Goal: Information Seeking & Learning: Learn about a topic

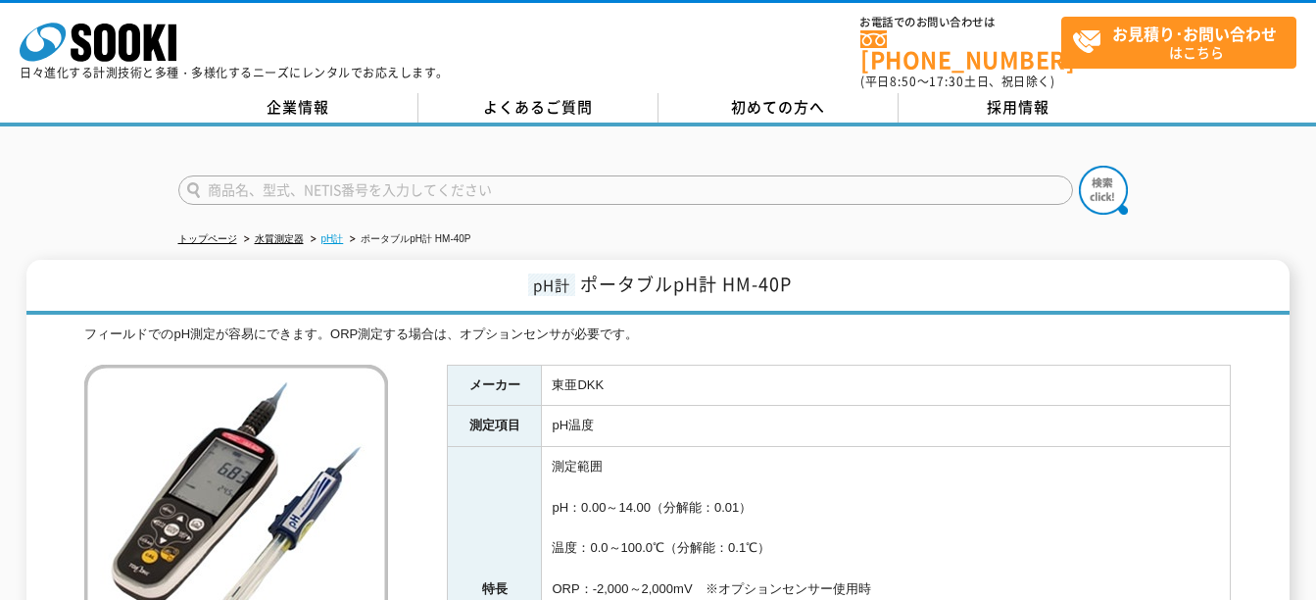
click at [333, 233] on link "pH計" at bounding box center [332, 238] width 23 height 11
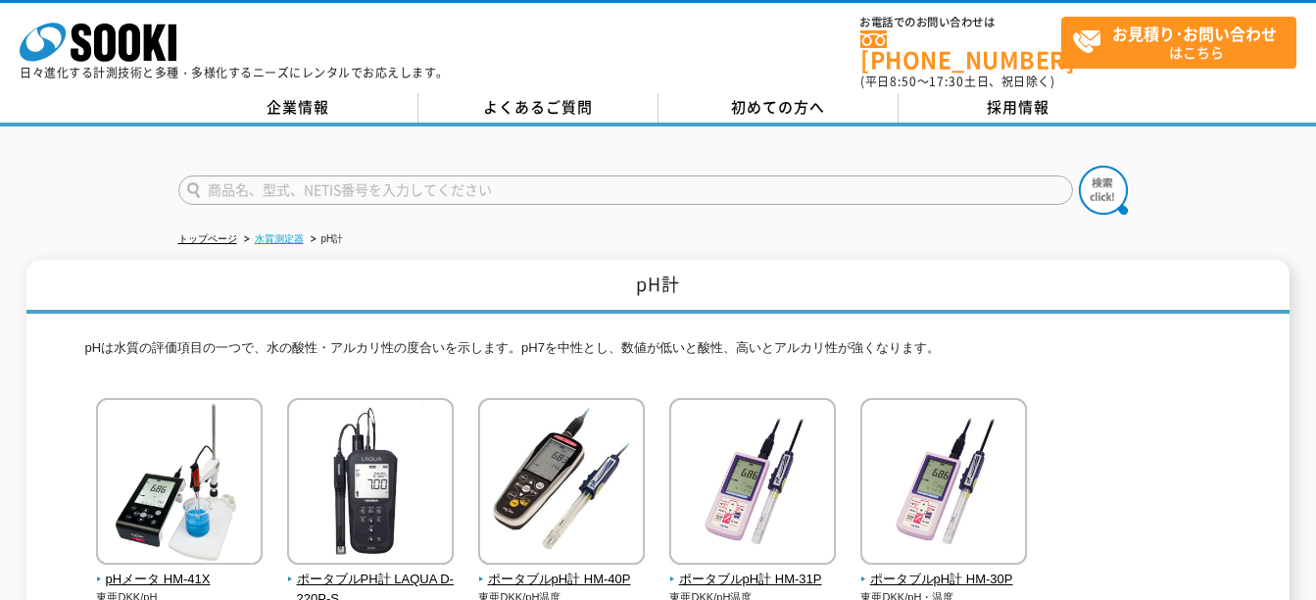
click at [267, 233] on link "水質測定器" at bounding box center [279, 238] width 49 height 11
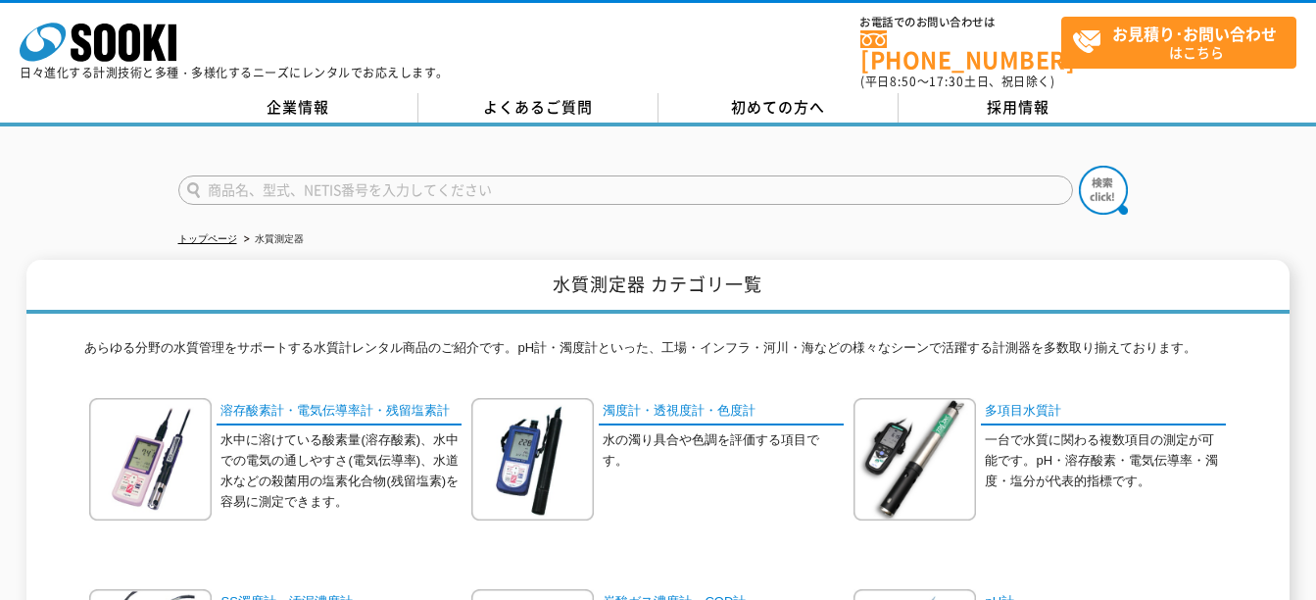
click at [447, 183] on input "text" at bounding box center [625, 189] width 895 height 29
type input "PH計"
click at [1104, 176] on img at bounding box center [1103, 190] width 49 height 49
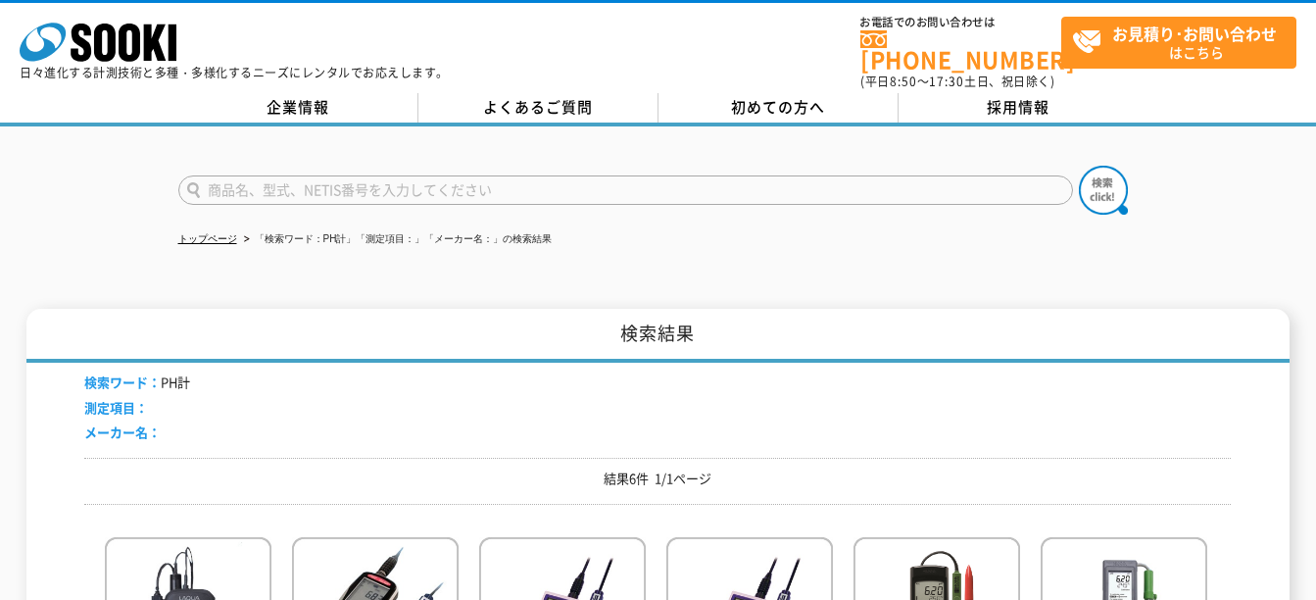
click at [235, 175] on input "text" at bounding box center [625, 189] width 895 height 29
type input "ポータブルPH計"
click at [1079, 166] on button at bounding box center [1103, 190] width 49 height 49
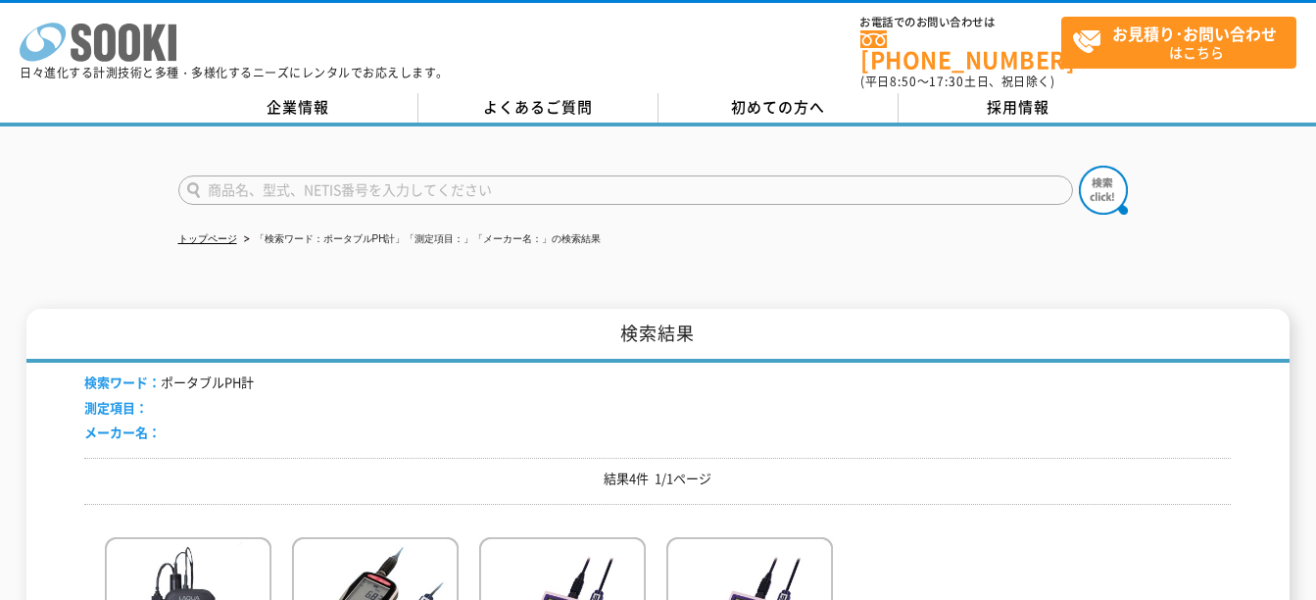
click at [88, 58] on icon at bounding box center [81, 43] width 21 height 38
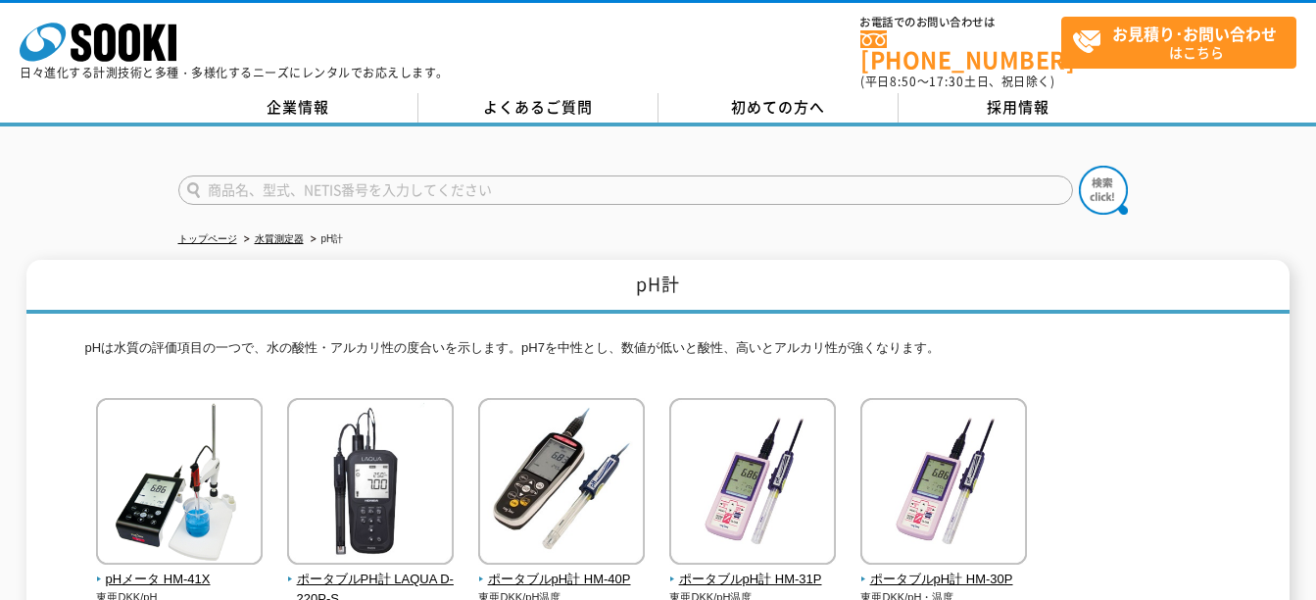
drag, startPoint x: 729, startPoint y: 248, endPoint x: 709, endPoint y: 244, distance: 20.0
click at [729, 260] on h1 "pH計" at bounding box center [657, 287] width 1263 height 54
click at [282, 233] on link "水質測定器" at bounding box center [279, 238] width 49 height 11
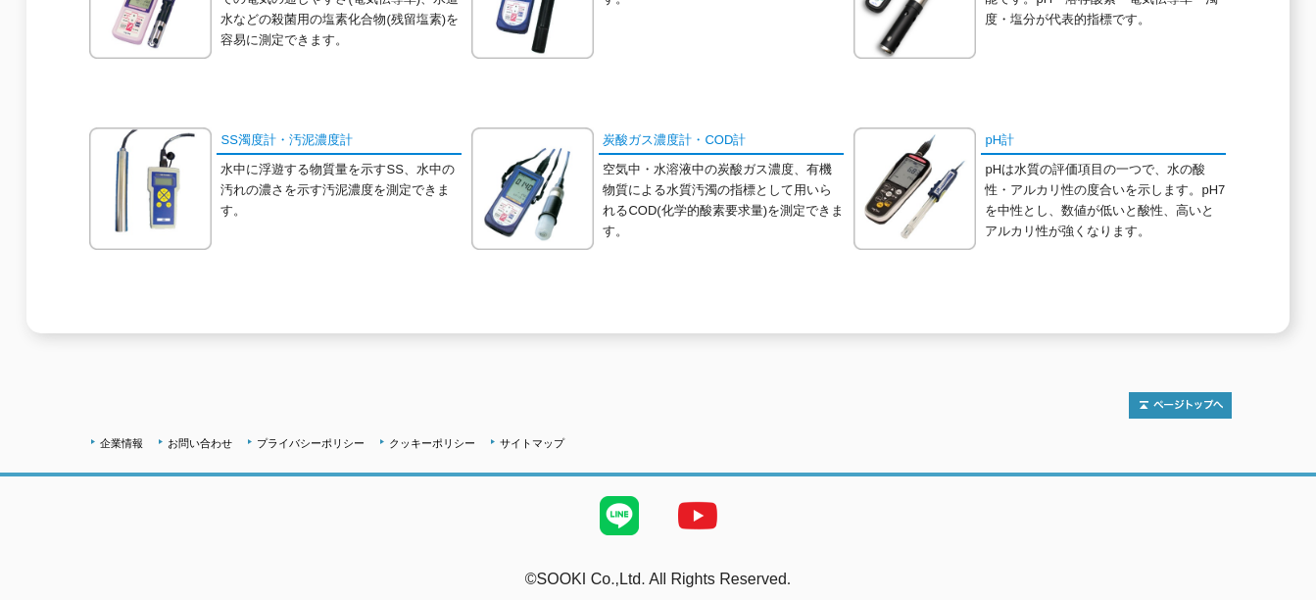
scroll to position [266, 0]
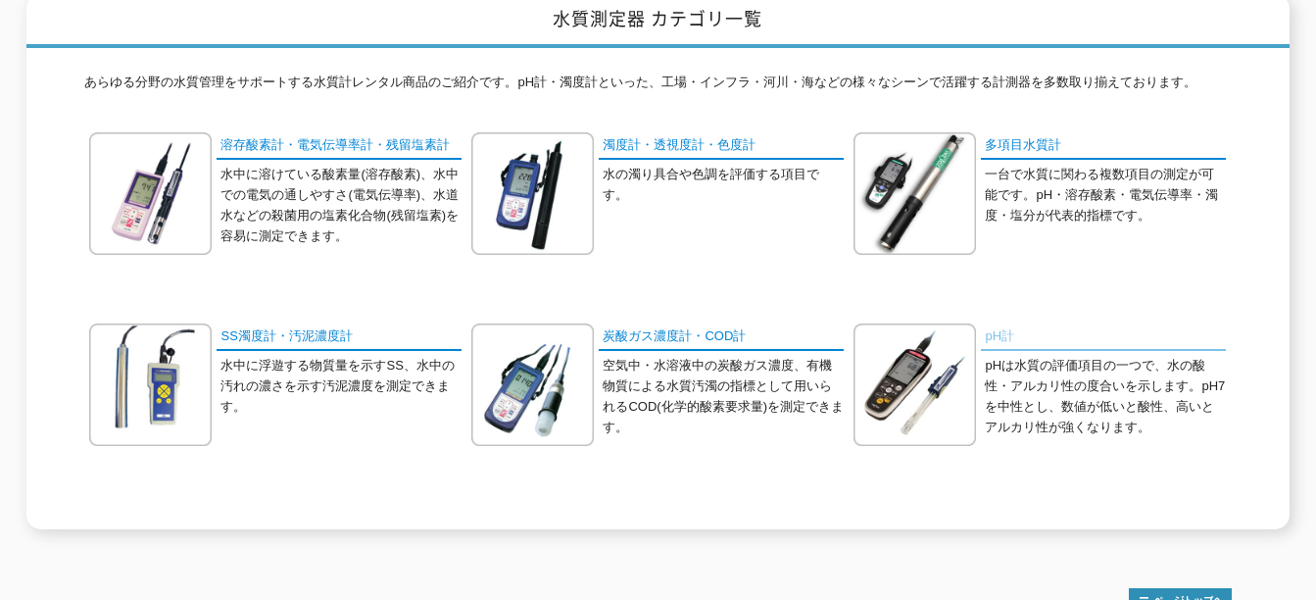
click at [996, 330] on link "pH計" at bounding box center [1103, 337] width 245 height 28
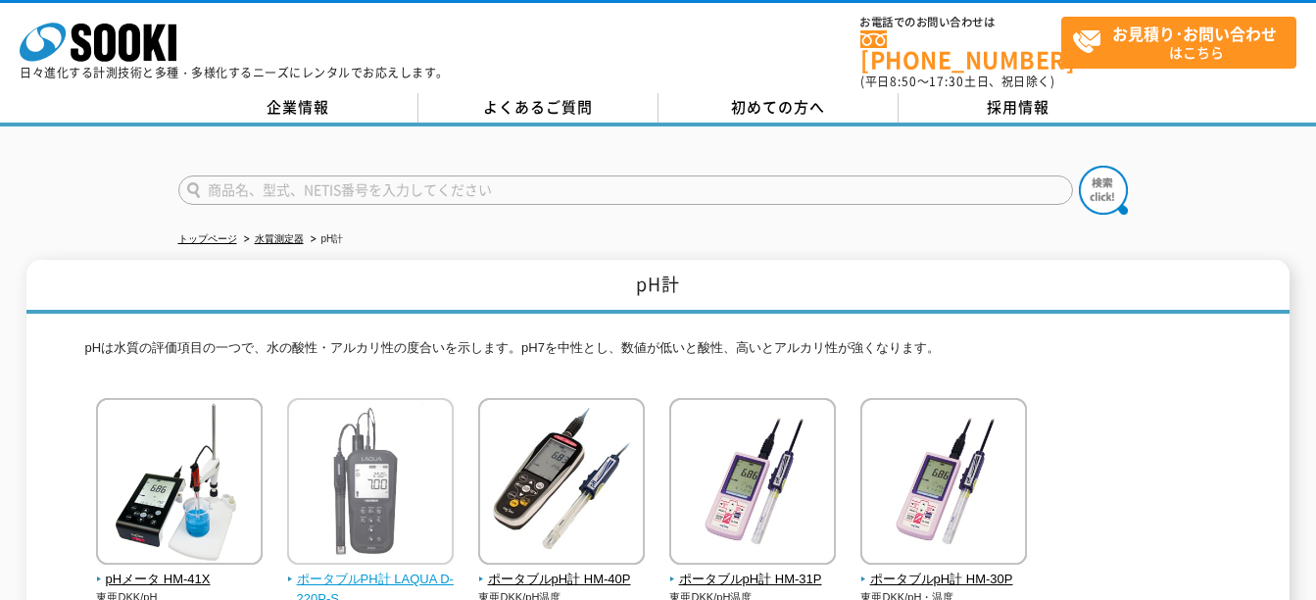
scroll to position [196, 0]
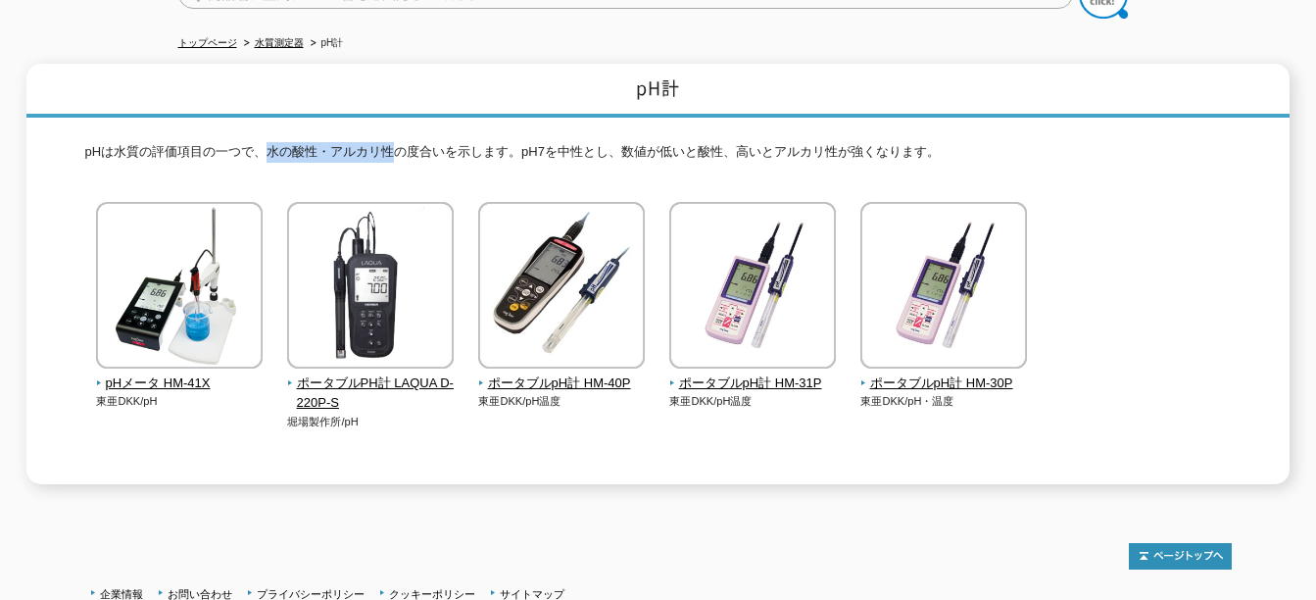
drag, startPoint x: 264, startPoint y: 140, endPoint x: 399, endPoint y: 138, distance: 135.2
click at [399, 142] on p "pHは水質の評価項目の一つで、水の酸性・アルカリ性の度合いを示します。pH7を中性とし、数値が低いと酸性、高いとアルカリ性が強くなります。" at bounding box center [657, 157] width 1146 height 30
click at [791, 142] on p "pHは水質の評価項目の一つで、水の酸性・アルカリ性の度合いを示します。pH7を中性とし、数値が低いと酸性、高いとアルカリ性が強くなります。" at bounding box center [657, 157] width 1146 height 30
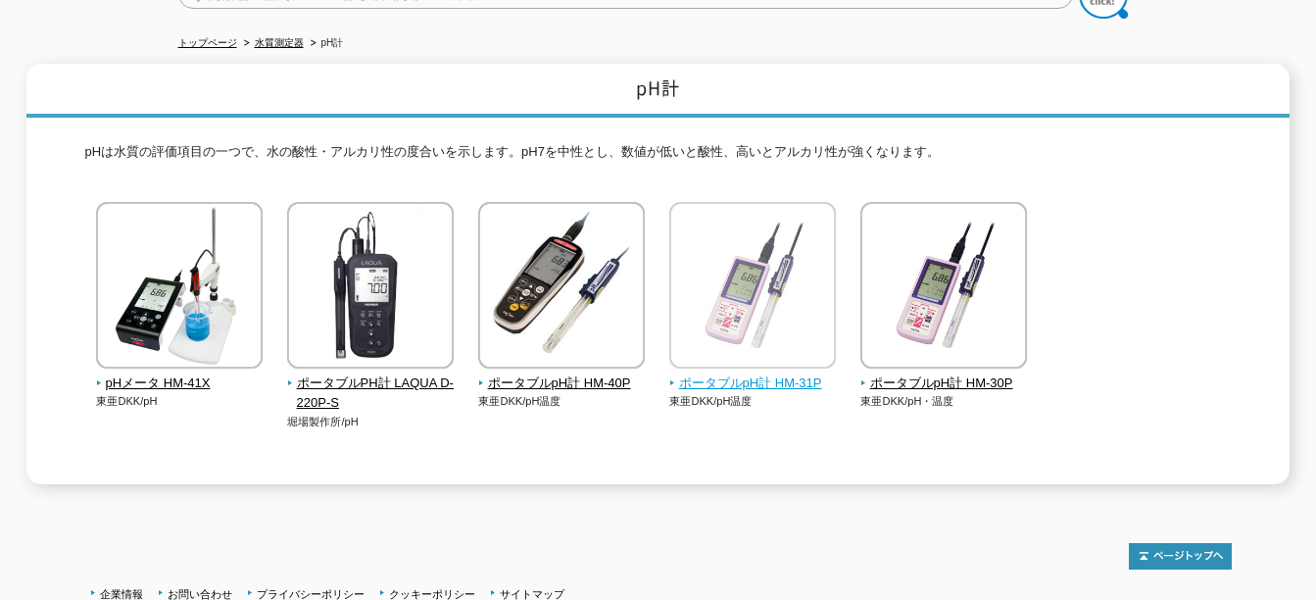
scroll to position [0, 0]
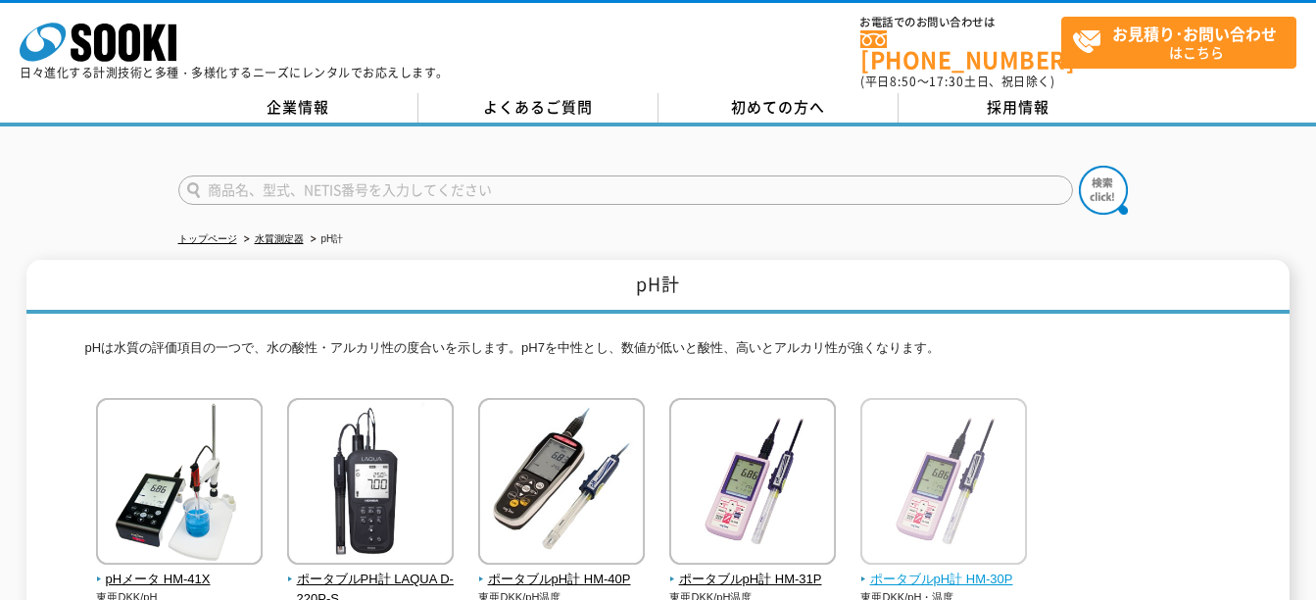
click at [951, 464] on img at bounding box center [943, 483] width 167 height 171
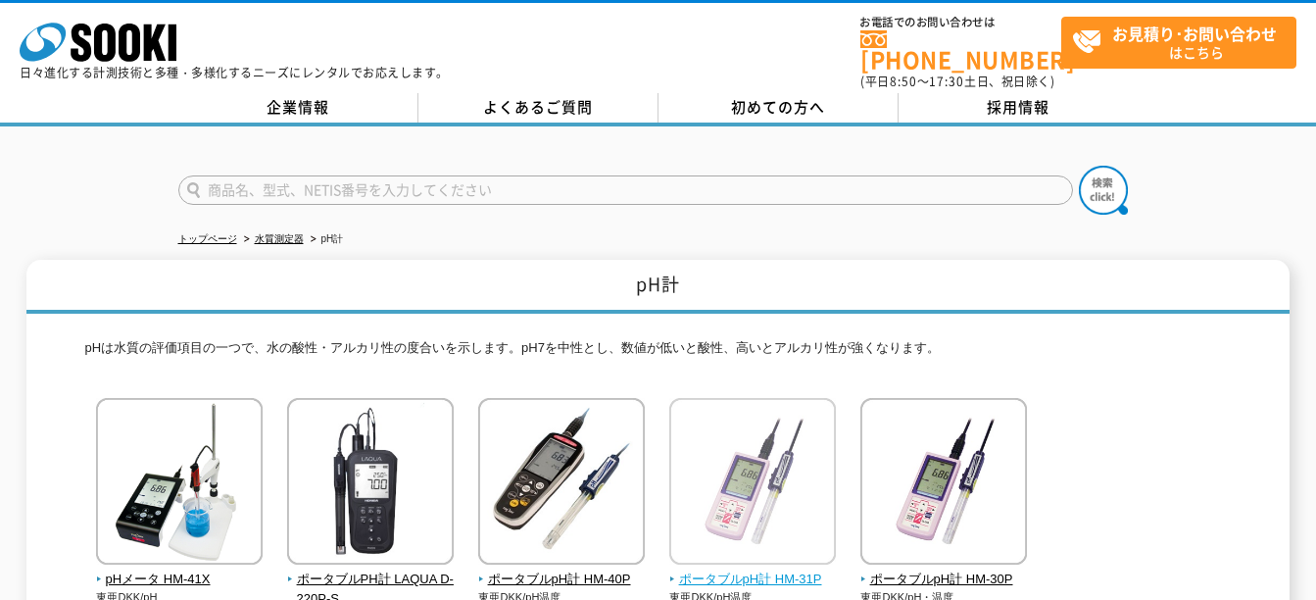
scroll to position [196, 0]
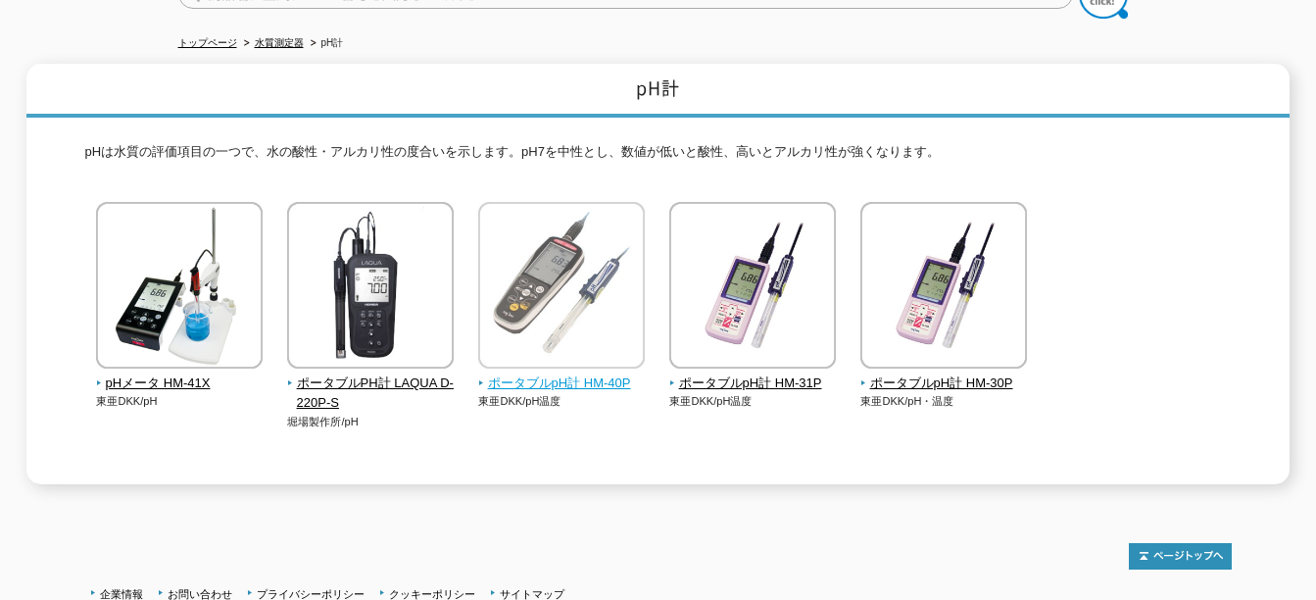
click at [520, 313] on img at bounding box center [561, 287] width 167 height 171
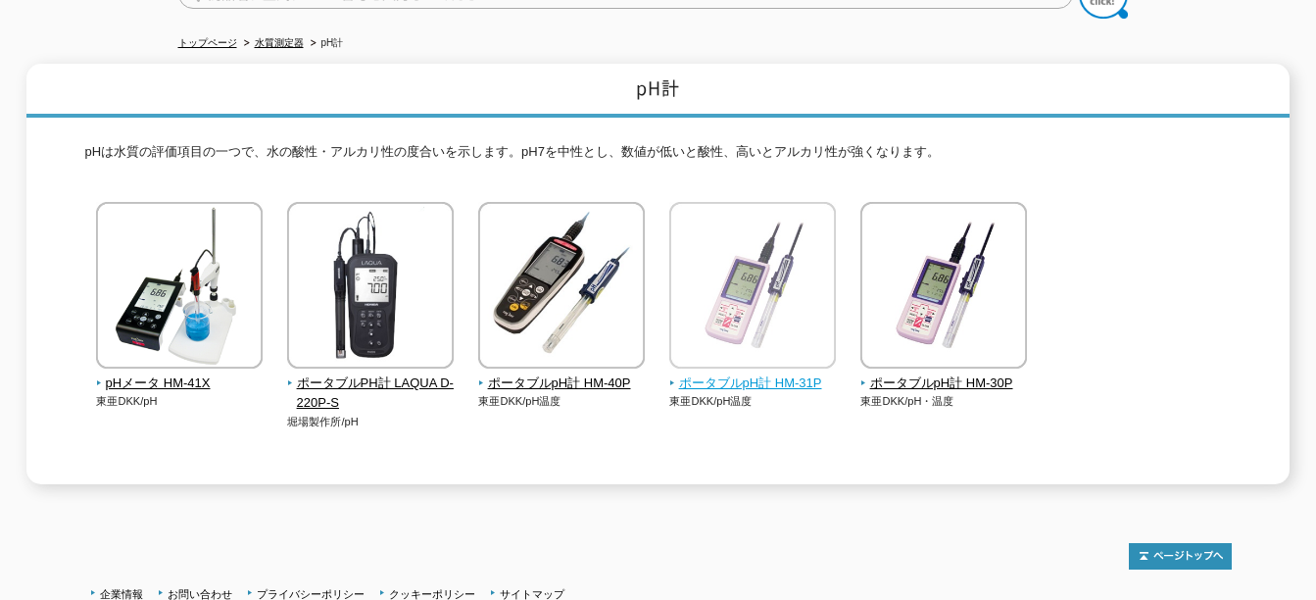
click at [808, 335] on img at bounding box center [752, 287] width 167 height 171
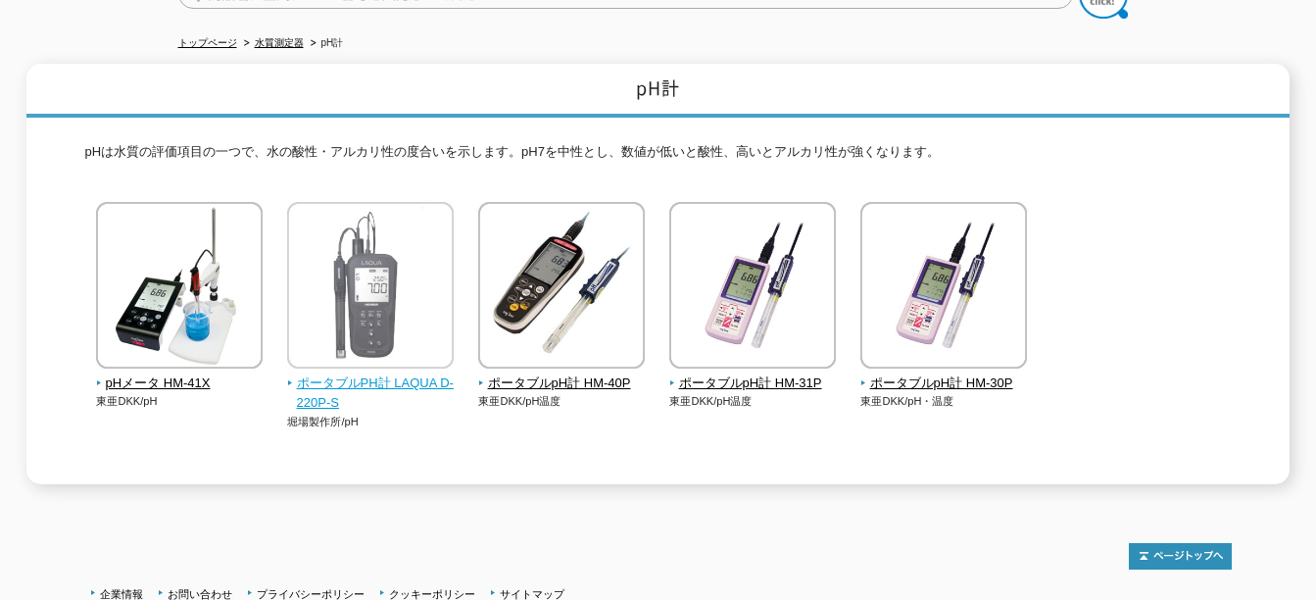
click at [400, 323] on img at bounding box center [370, 287] width 167 height 171
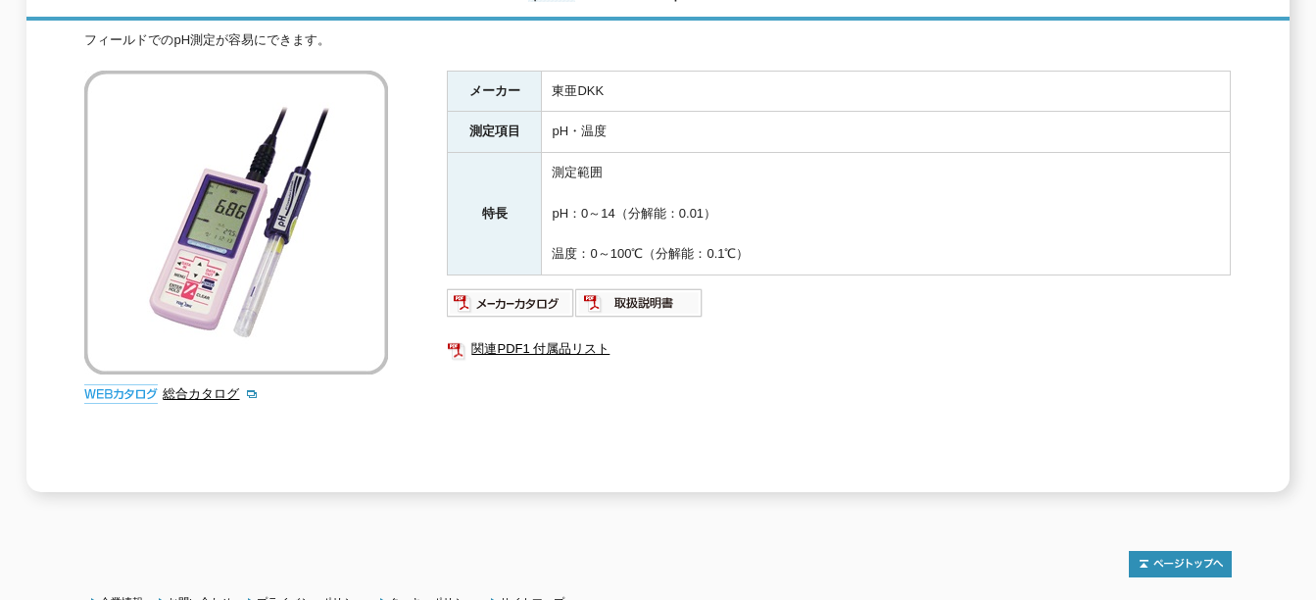
scroll to position [196, 0]
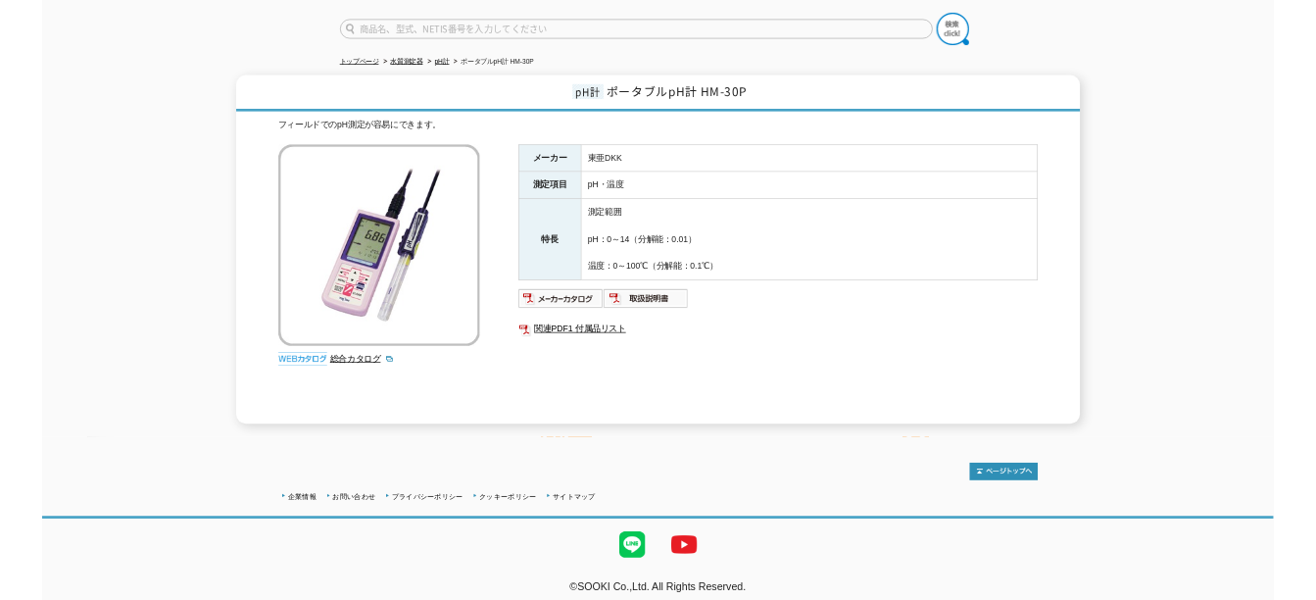
scroll to position [196, 0]
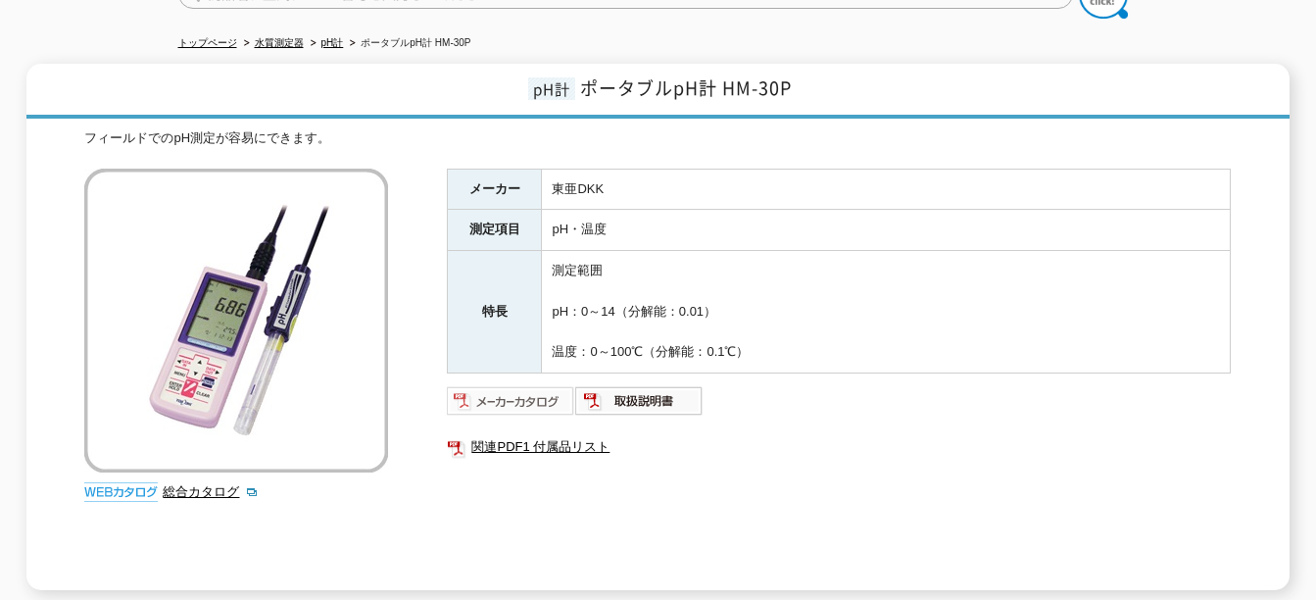
click at [542, 385] on img at bounding box center [511, 400] width 128 height 31
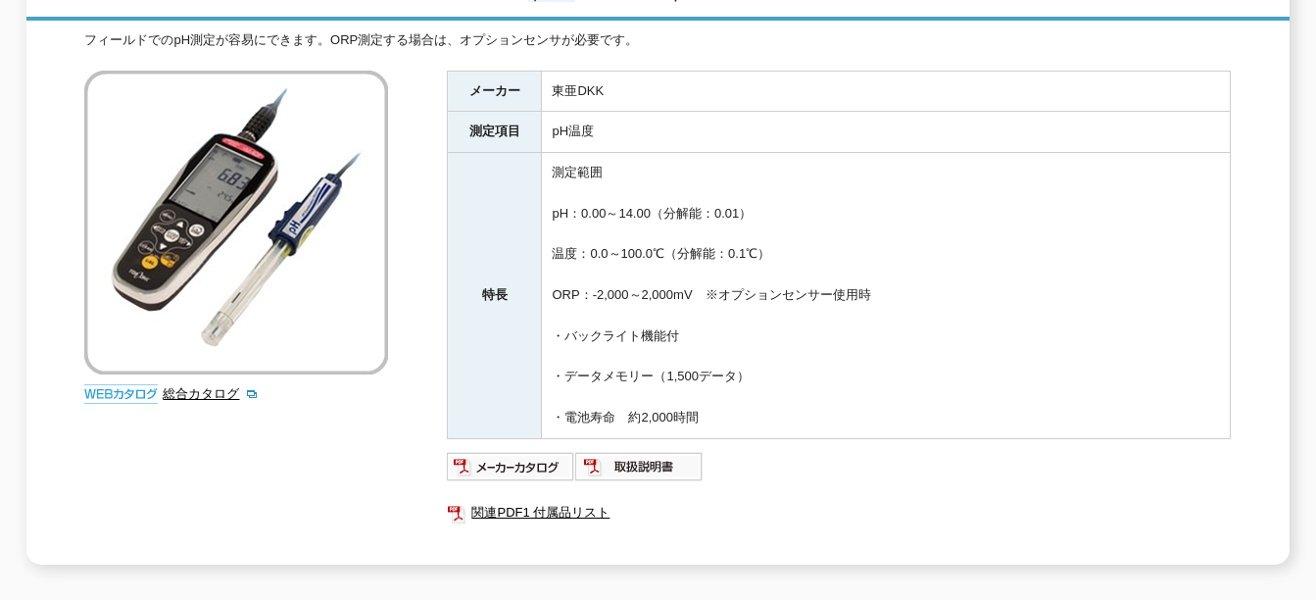
scroll to position [196, 0]
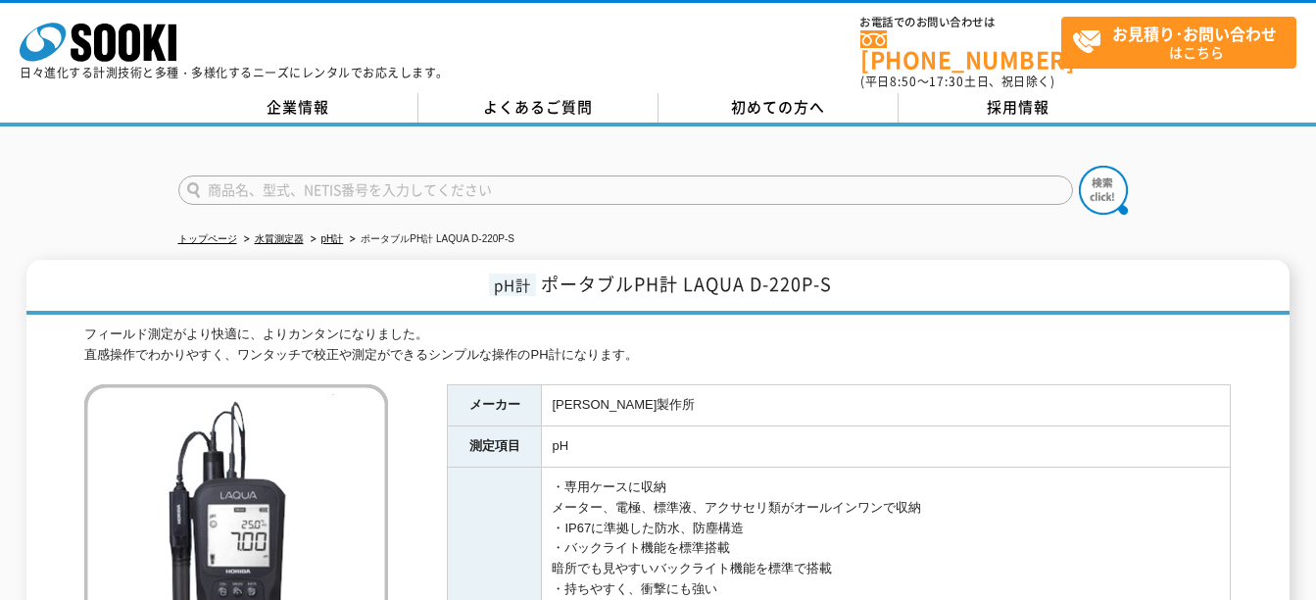
drag, startPoint x: 232, startPoint y: 343, endPoint x: 652, endPoint y: 346, distance: 419.4
click at [652, 346] on div "フィールド測定がより快適に、よりカンタンになりました。 直感操作でわかりやすく、ワンタッチで校正や測定ができるシンプルな操作のPH計になります。" at bounding box center [657, 344] width 1146 height 41
drag, startPoint x: 652, startPoint y: 346, endPoint x: 644, endPoint y: 426, distance: 80.7
click at [644, 426] on td "pH" at bounding box center [886, 446] width 689 height 41
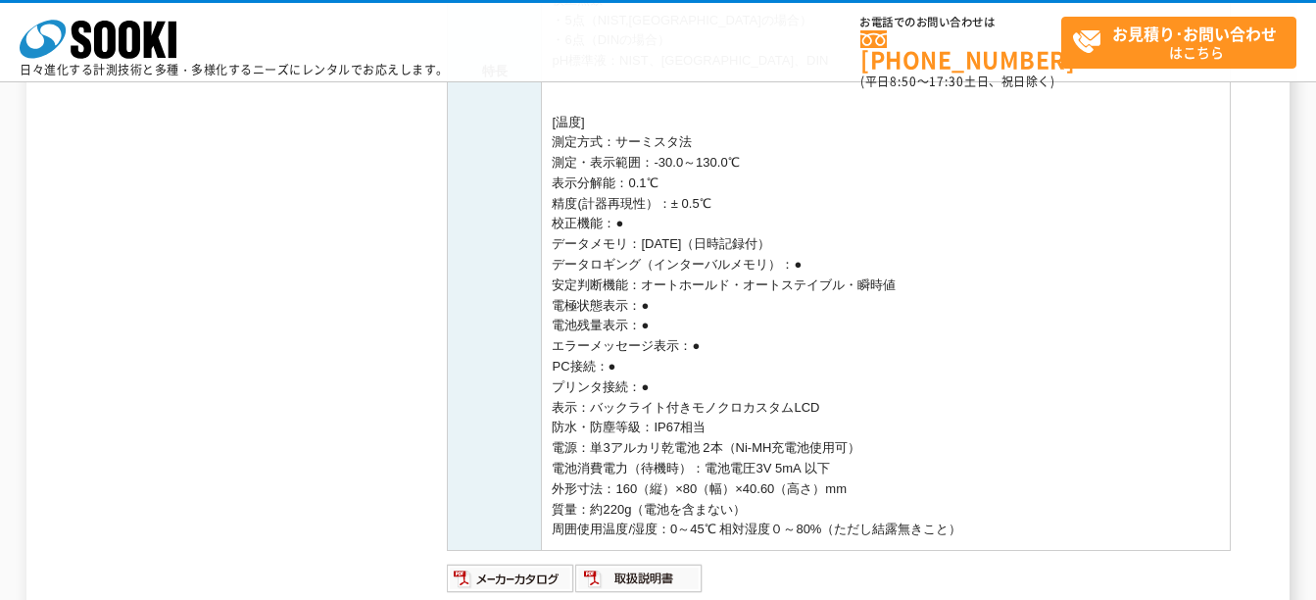
scroll to position [980, 0]
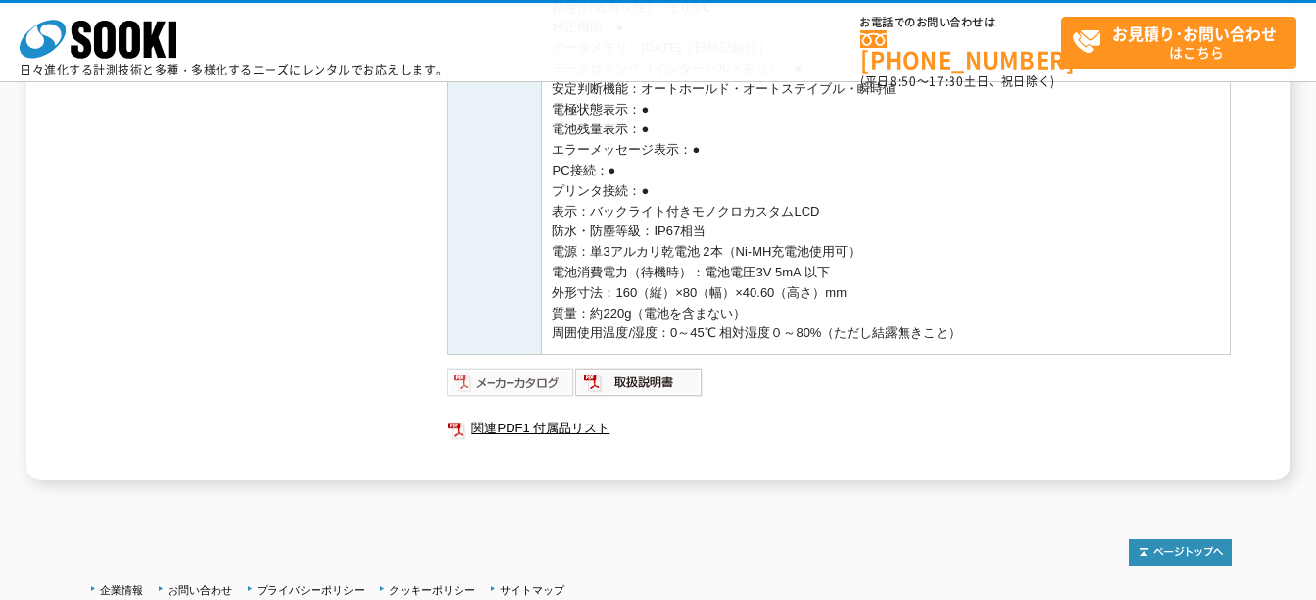
click at [552, 385] on img at bounding box center [511, 381] width 128 height 31
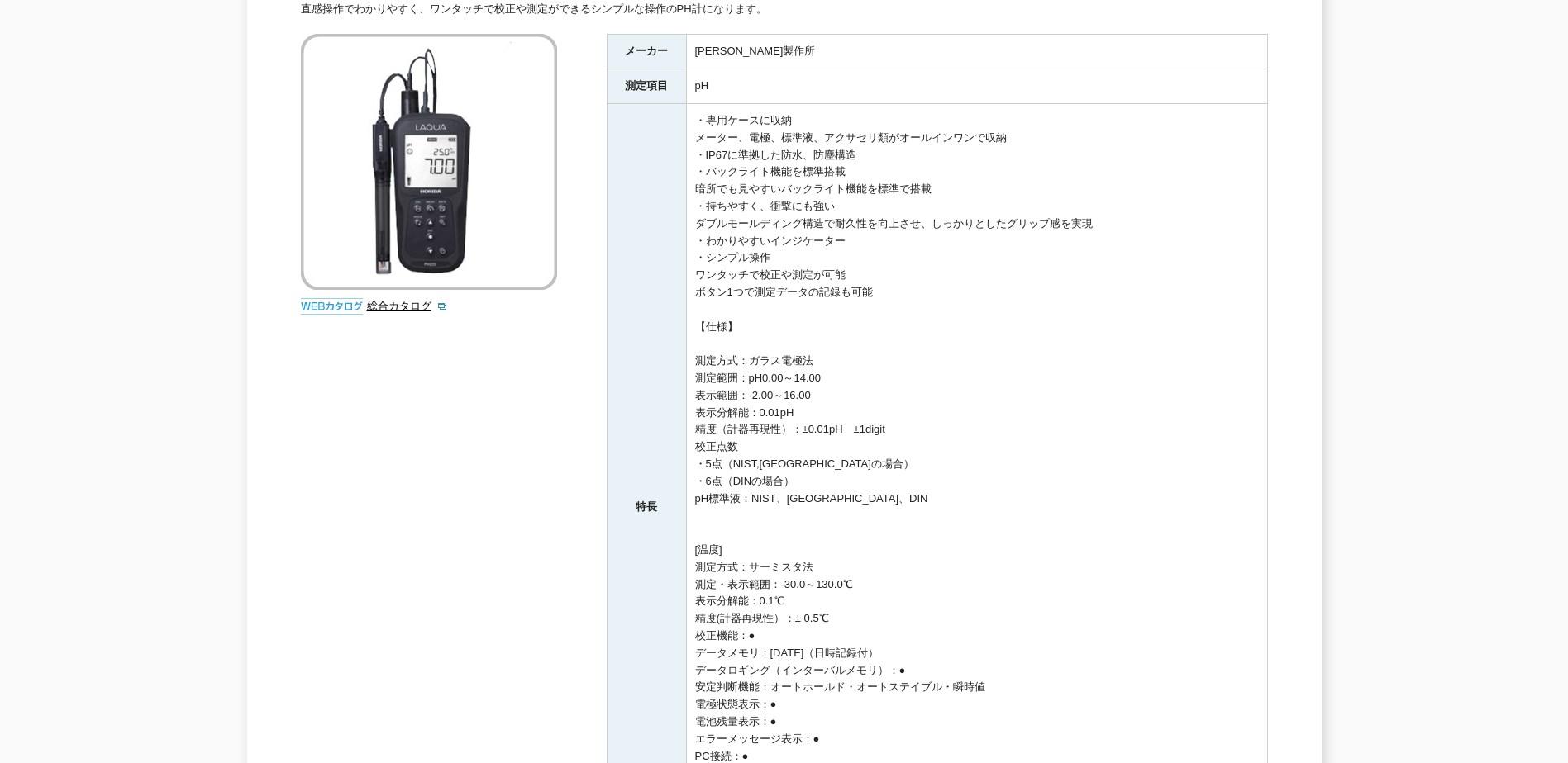
scroll to position [0, 0]
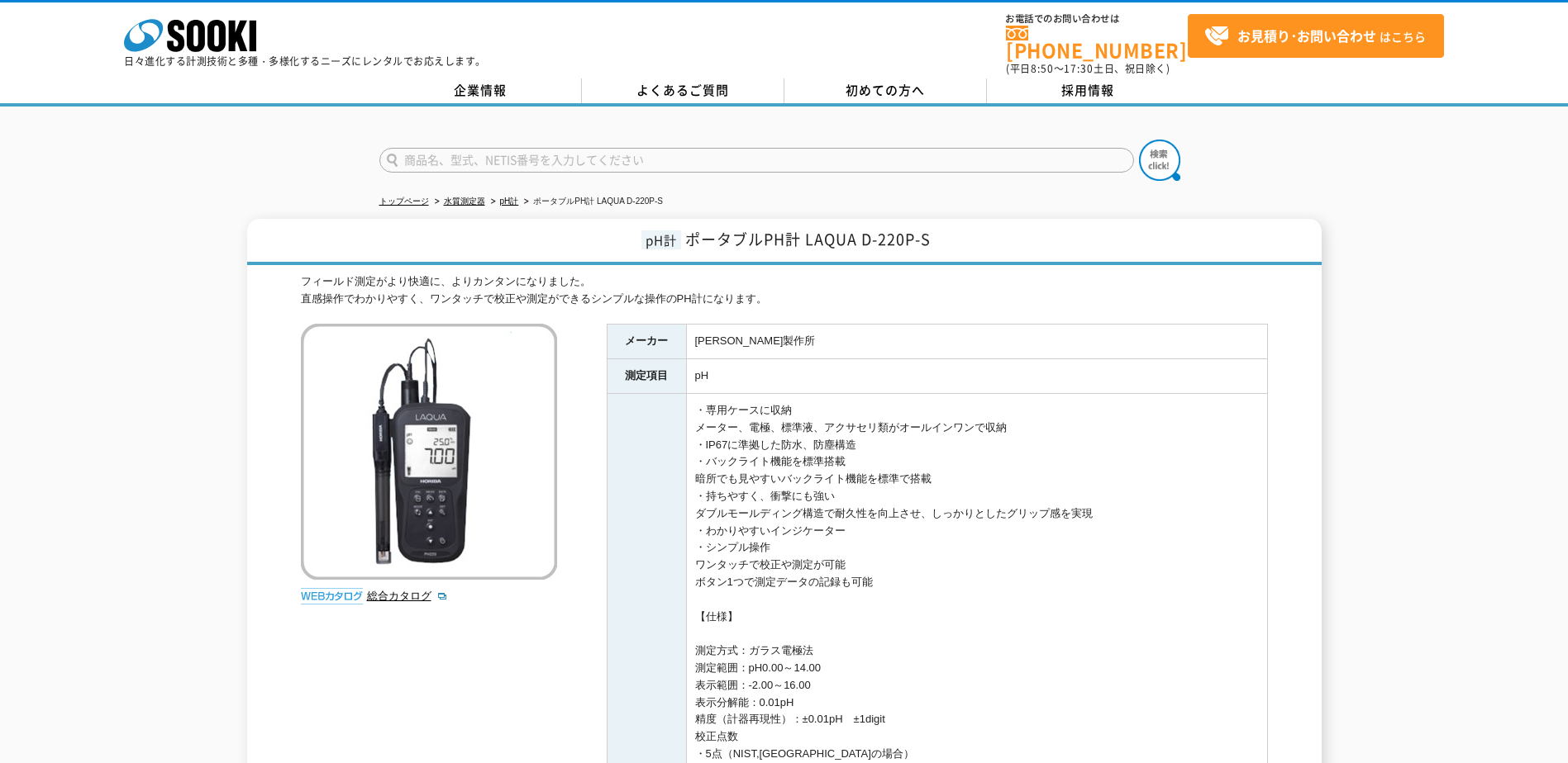
drag, startPoint x: 1005, startPoint y: 561, endPoint x: 960, endPoint y: 540, distance: 49.7
click at [396, 505] on link "総合カタログ" at bounding box center [407, 596] width 81 height 13
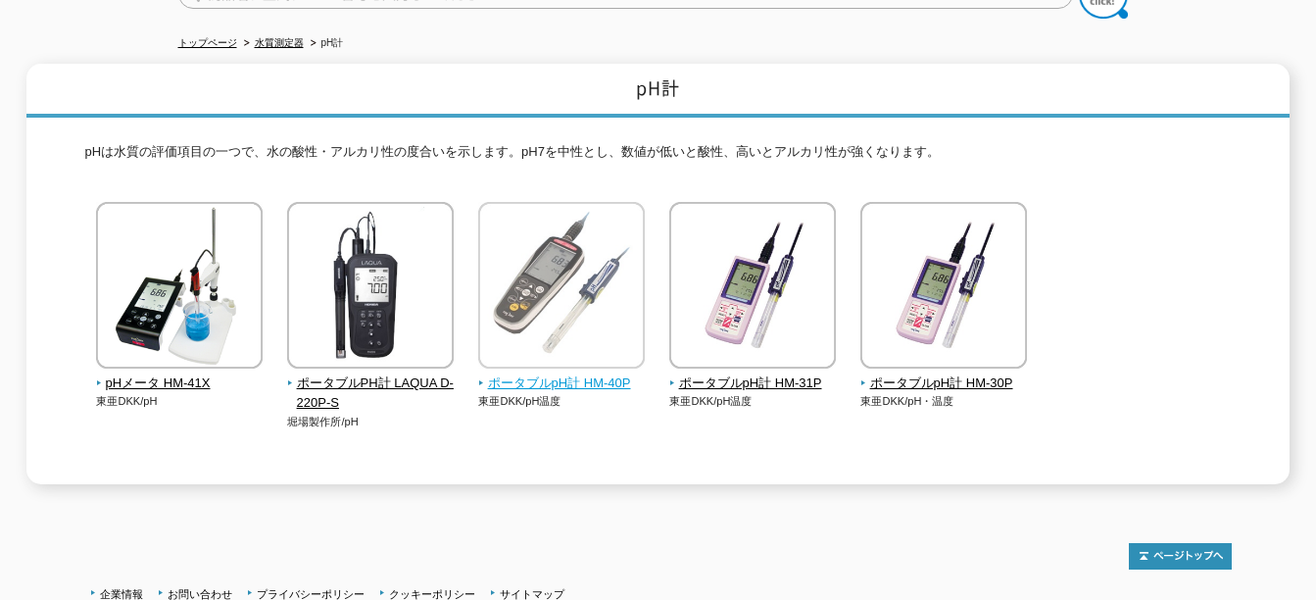
click at [632, 287] on img at bounding box center [561, 287] width 167 height 171
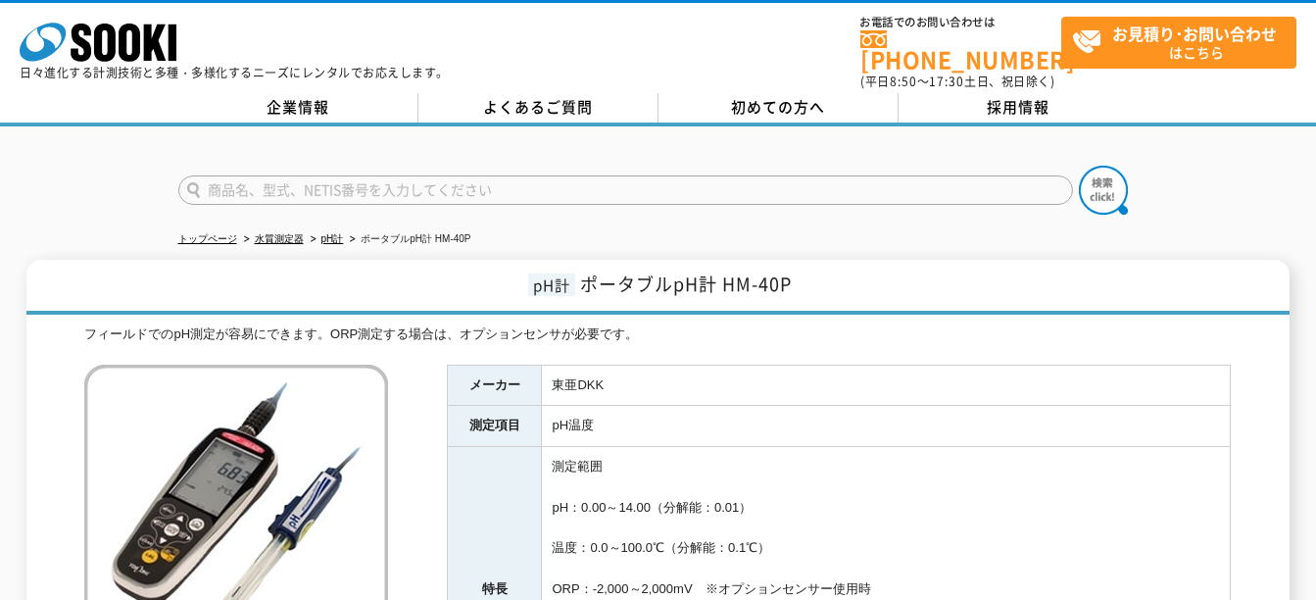
scroll to position [490, 0]
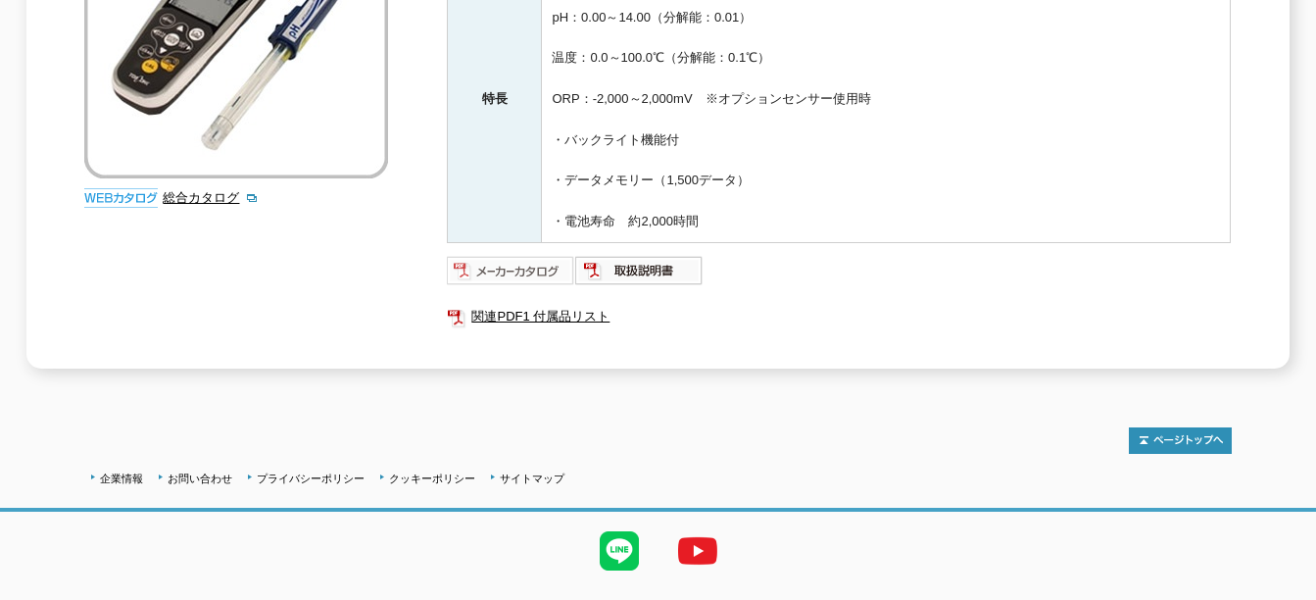
click at [521, 255] on img at bounding box center [511, 270] width 128 height 31
